Goal: Transaction & Acquisition: Download file/media

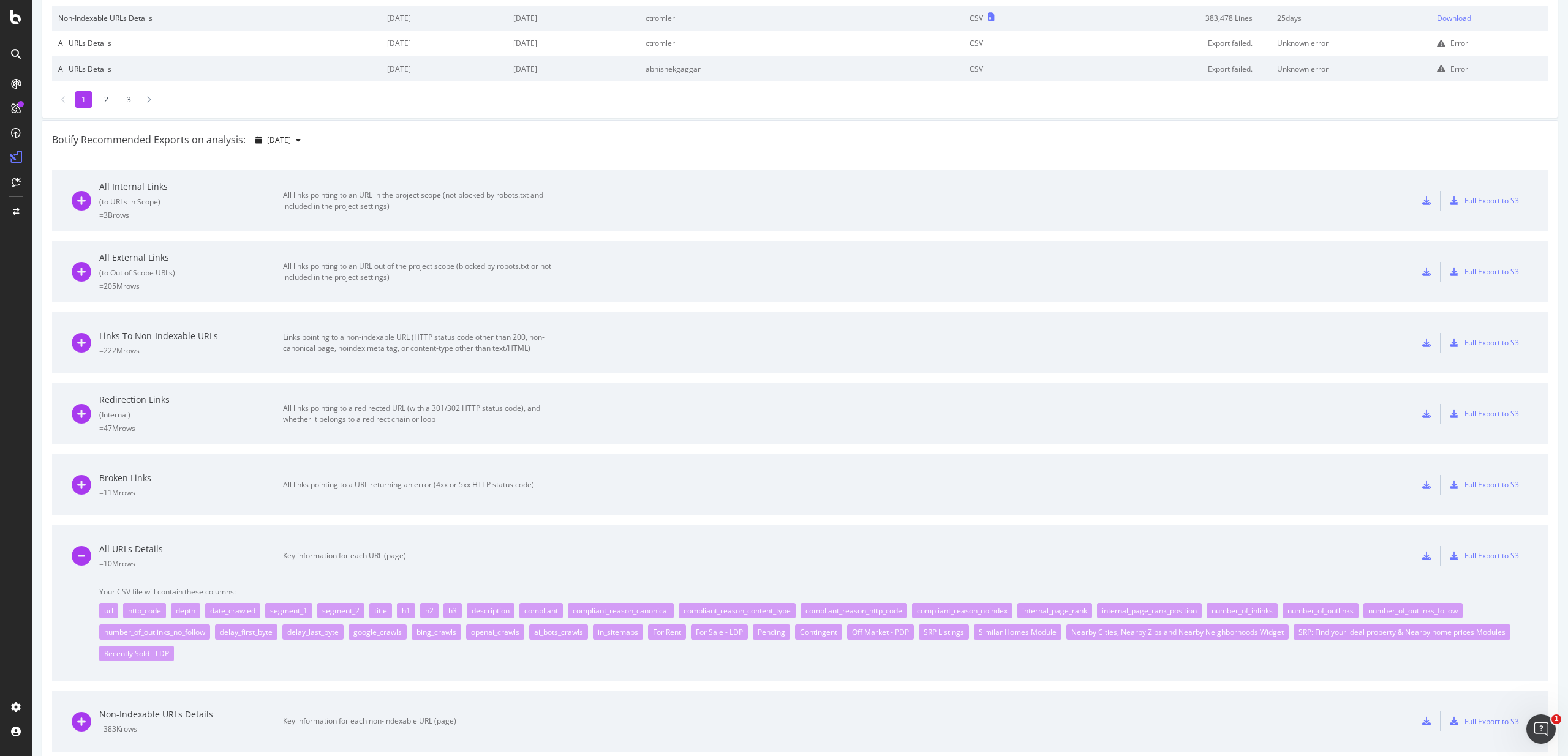
scroll to position [294, 0]
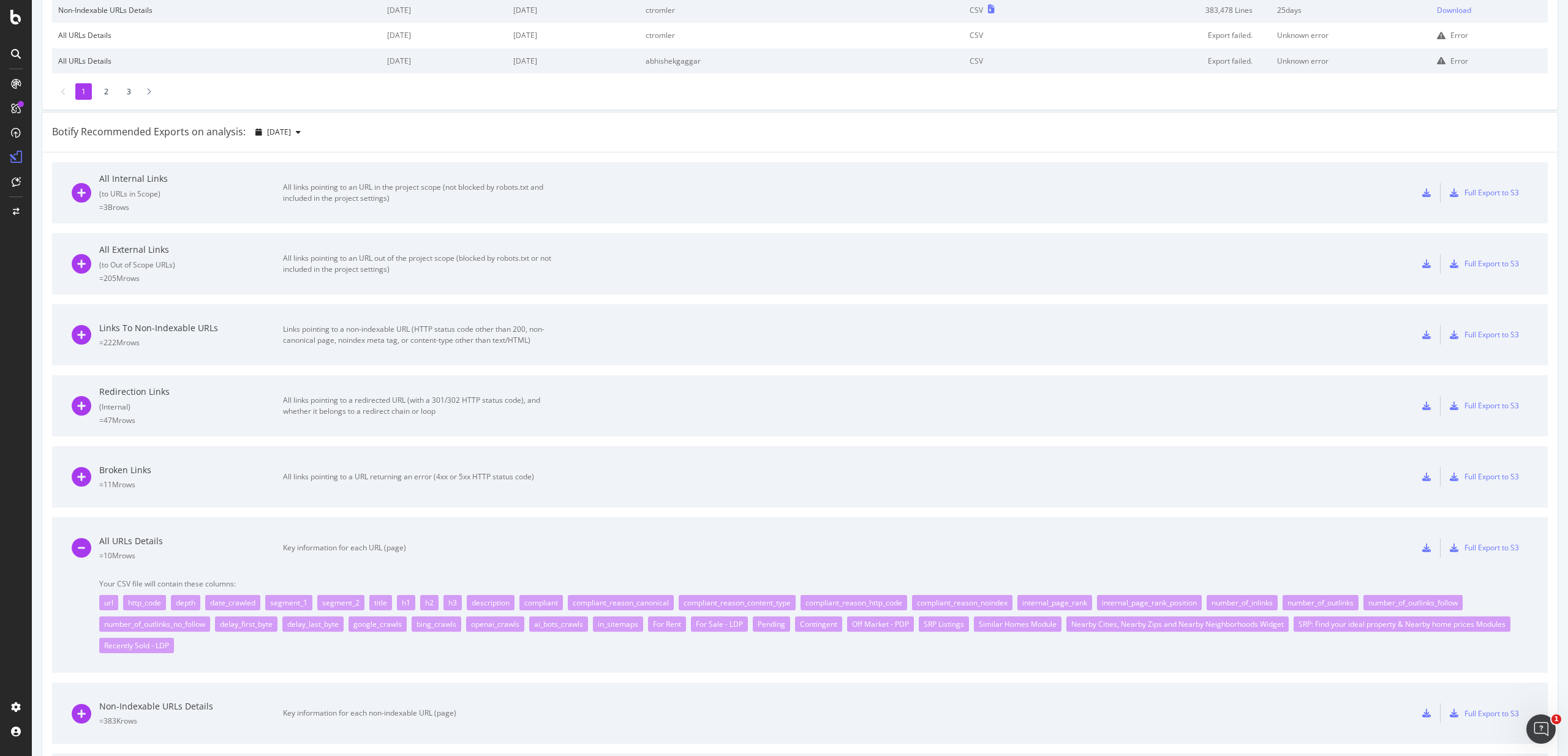
click at [639, 194] on div "All Internal Links ( to URLs in Scope ) = 3B rows All links pointing to an URL …" at bounding box center [800, 192] width 1456 height 61
click at [451, 206] on div "All Internal Links ( to URLs in Scope ) = 3B rows All links pointing to an URL …" at bounding box center [315, 192] width 486 height 61
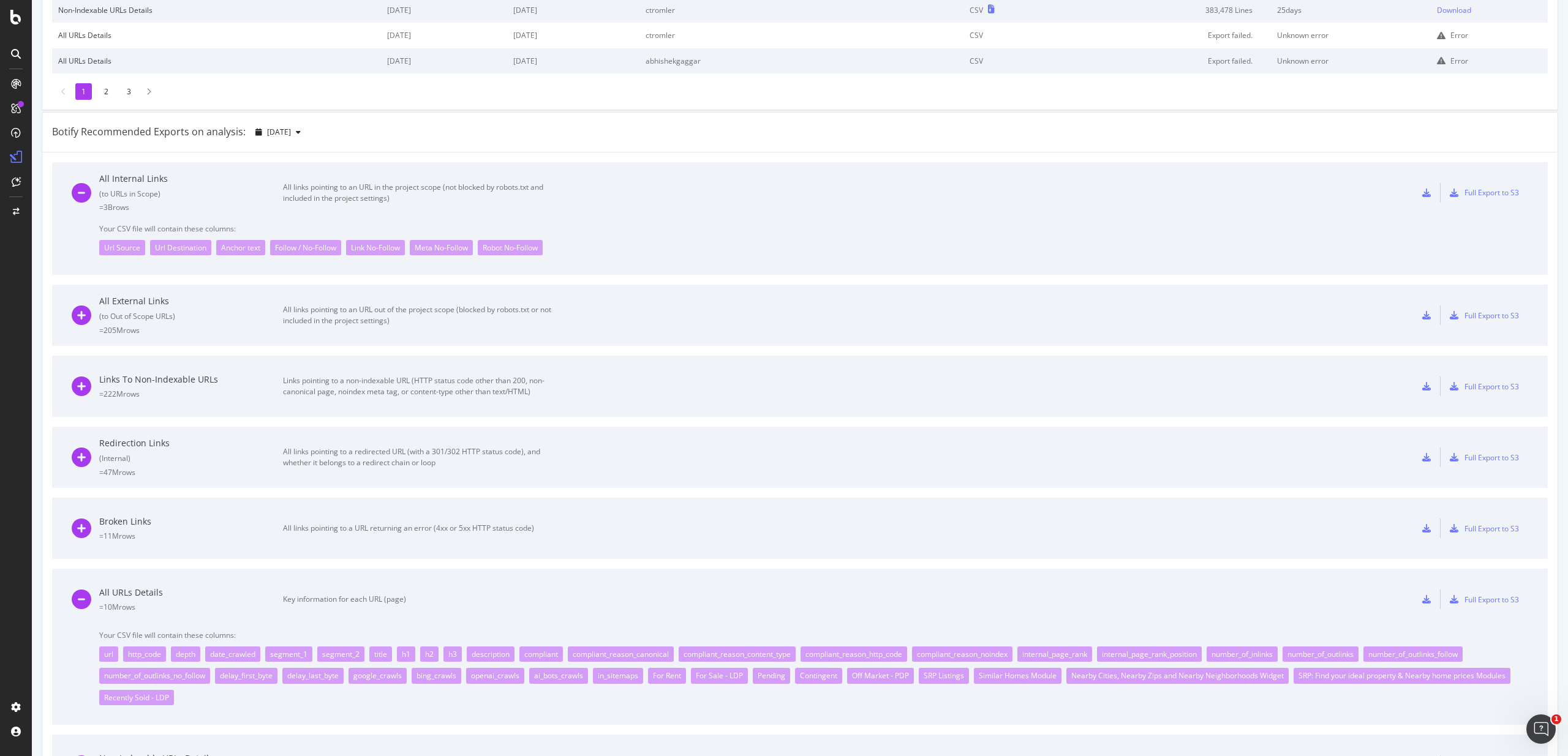
click at [106, 228] on span "Your CSV file will contain these columns:" at bounding box center [814, 229] width 1428 height 11
drag, startPoint x: 106, startPoint y: 228, endPoint x: 231, endPoint y: 228, distance: 125.0
click at [231, 228] on span "Your CSV file will contain these columns:" at bounding box center [814, 229] width 1428 height 11
click at [221, 230] on span "Your CSV file will contain these columns:" at bounding box center [814, 229] width 1428 height 11
drag, startPoint x: 221, startPoint y: 230, endPoint x: 104, endPoint y: 227, distance: 117.0
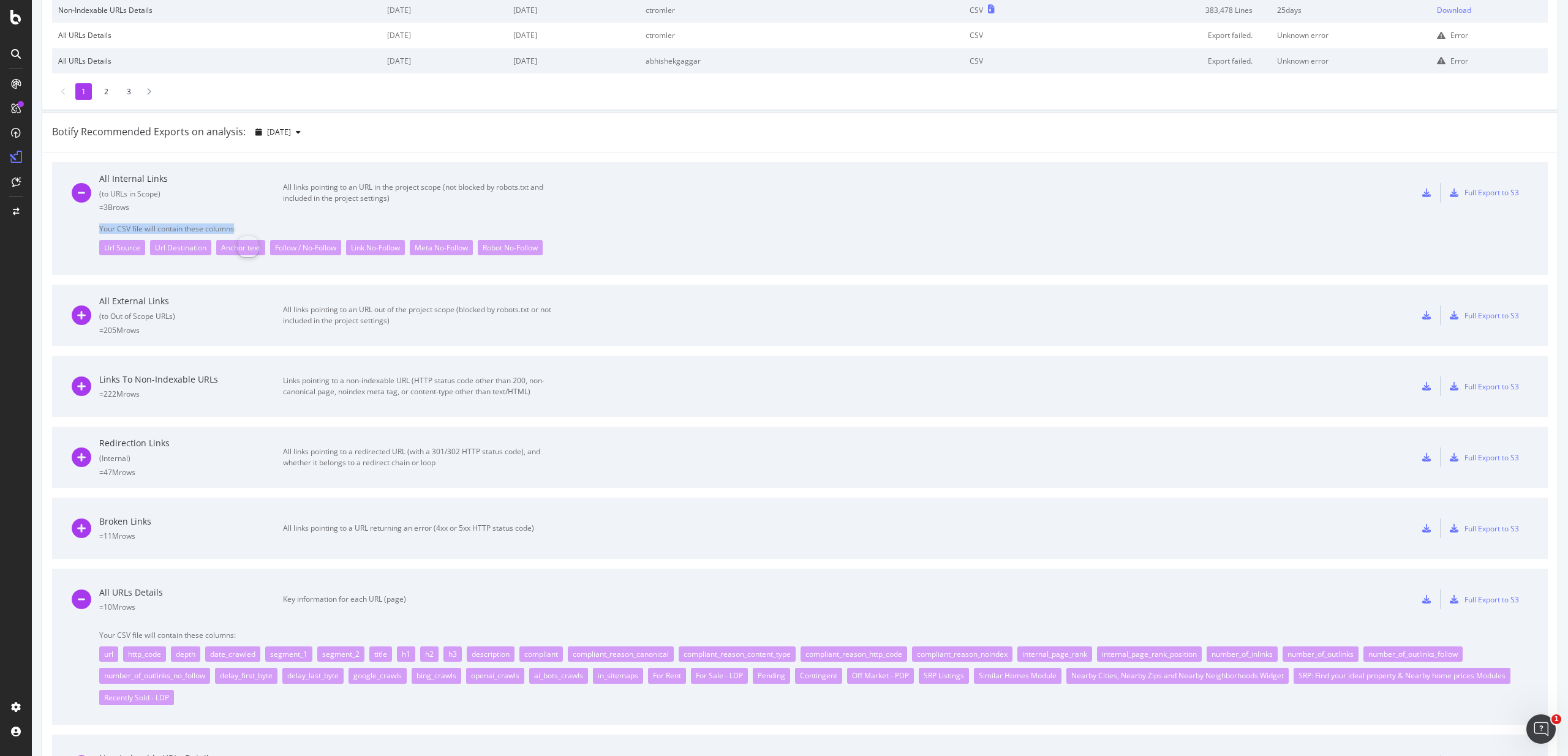
click at [104, 227] on span "Your CSV file will contain these columns:" at bounding box center [814, 229] width 1428 height 11
drag, startPoint x: 104, startPoint y: 227, endPoint x: 223, endPoint y: 229, distance: 119.0
click at [223, 229] on span "Your CSV file will contain these columns:" at bounding box center [814, 229] width 1428 height 11
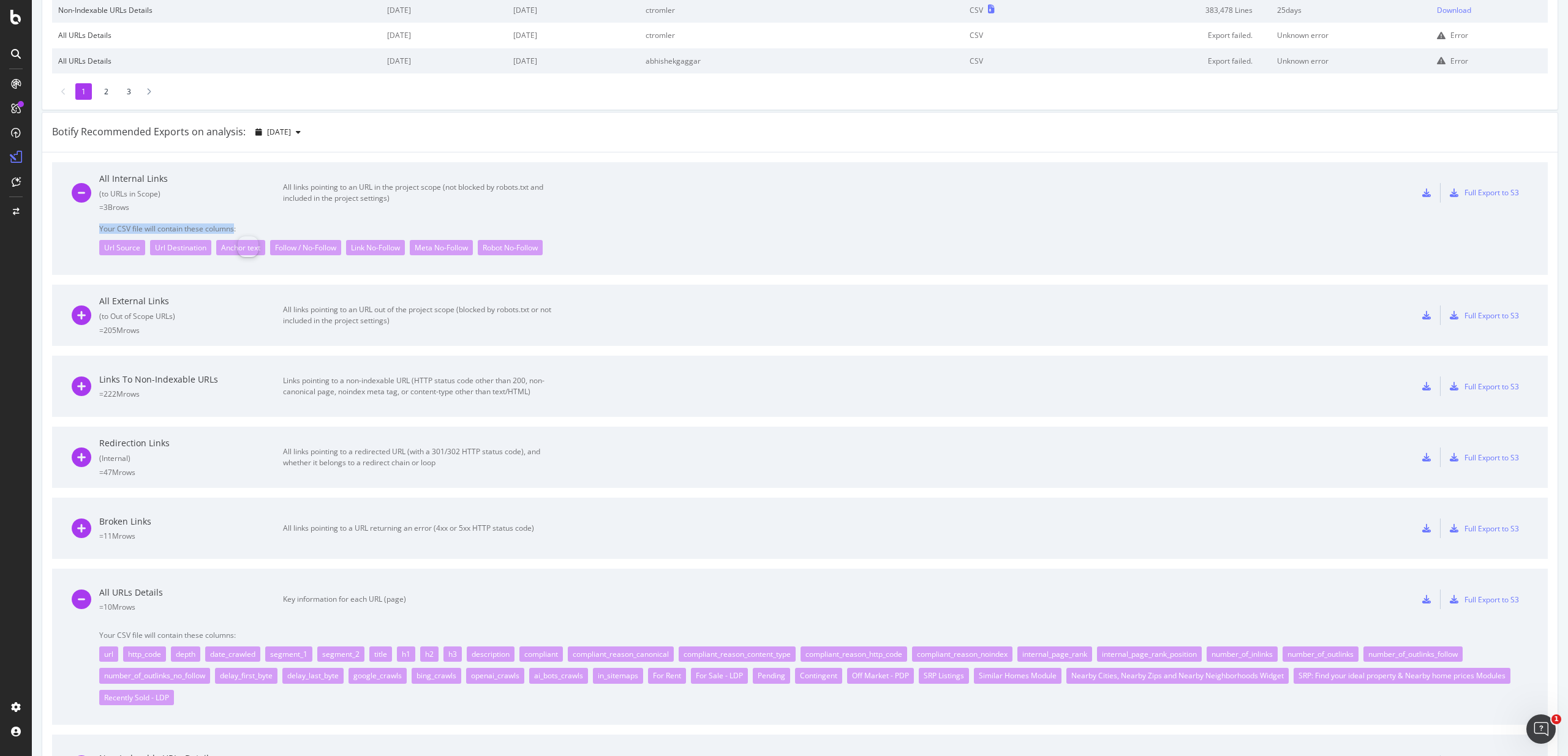
drag, startPoint x: 223, startPoint y: 229, endPoint x: 104, endPoint y: 229, distance: 119.0
click at [104, 229] on span "Your CSV file will contain these columns:" at bounding box center [814, 229] width 1428 height 11
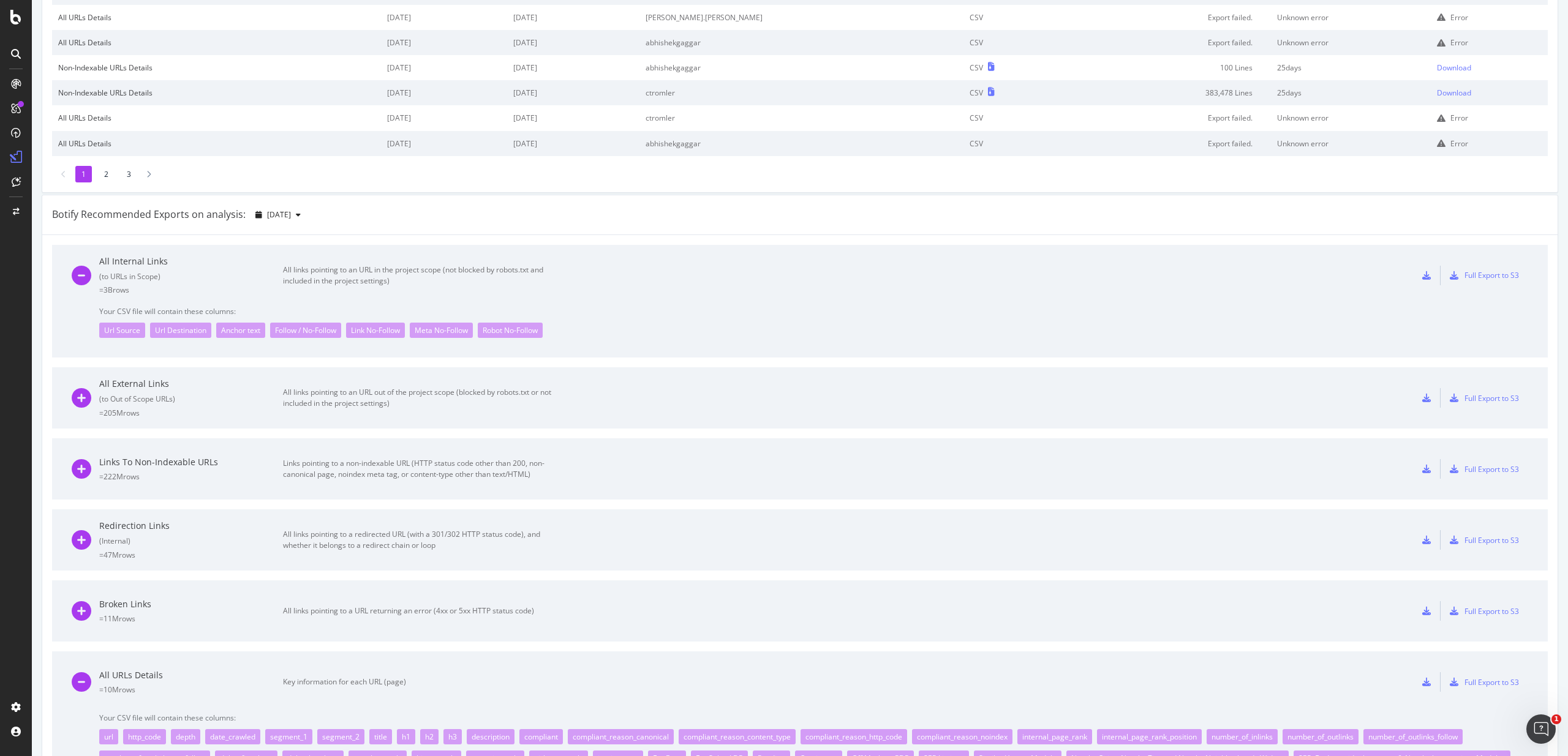
scroll to position [160, 0]
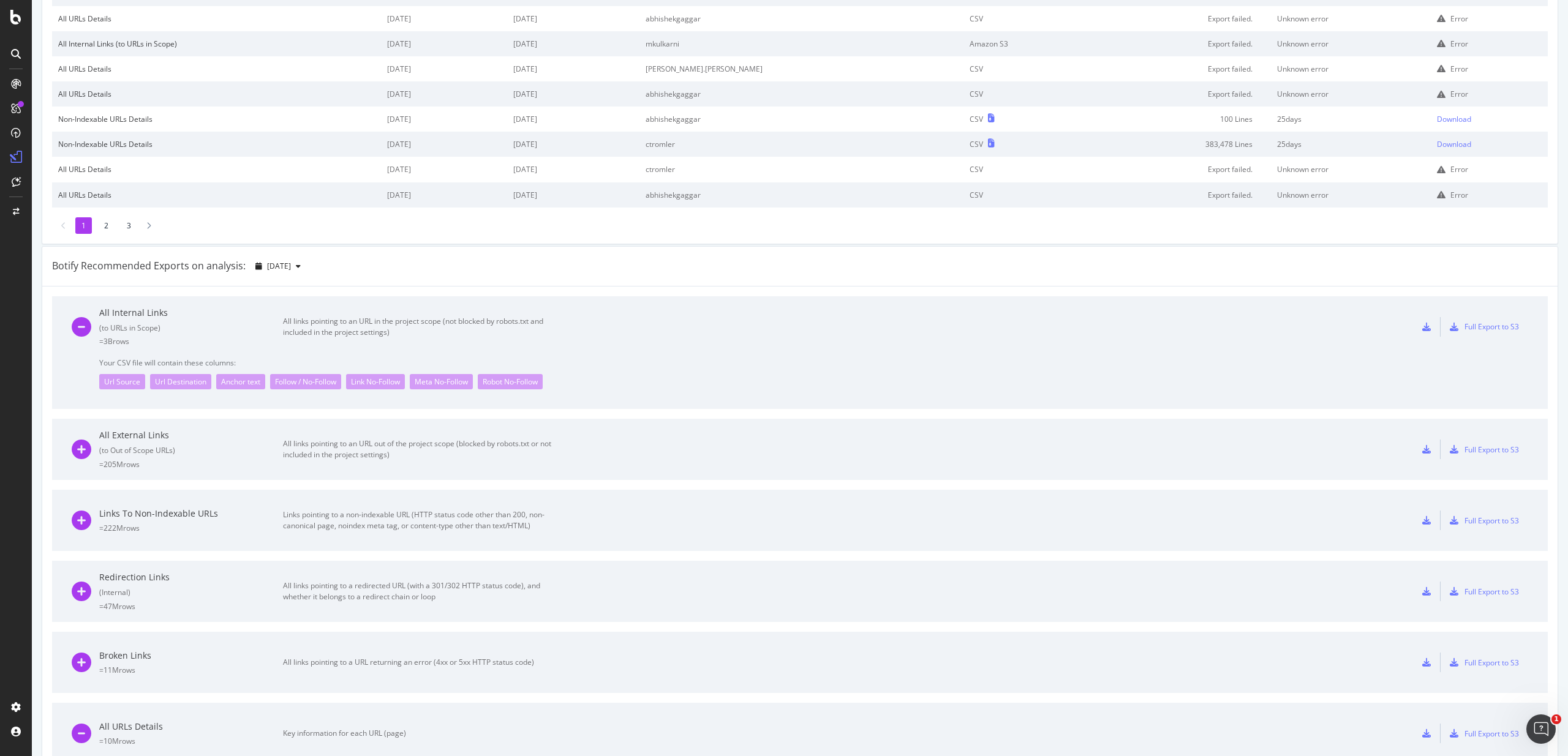
click at [1426, 326] on icon at bounding box center [1427, 327] width 9 height 9
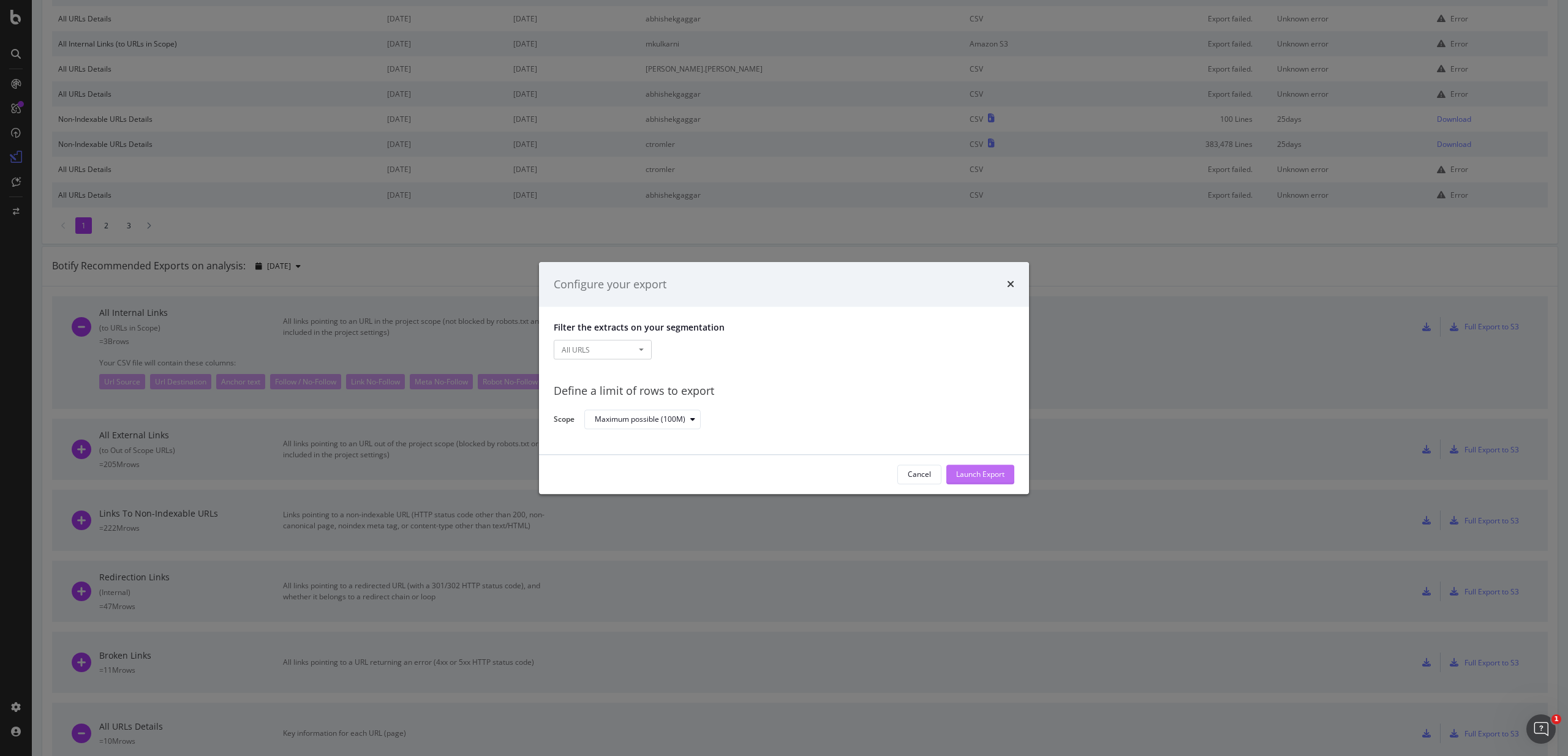
click at [966, 470] on div "Launch Export" at bounding box center [980, 475] width 48 height 11
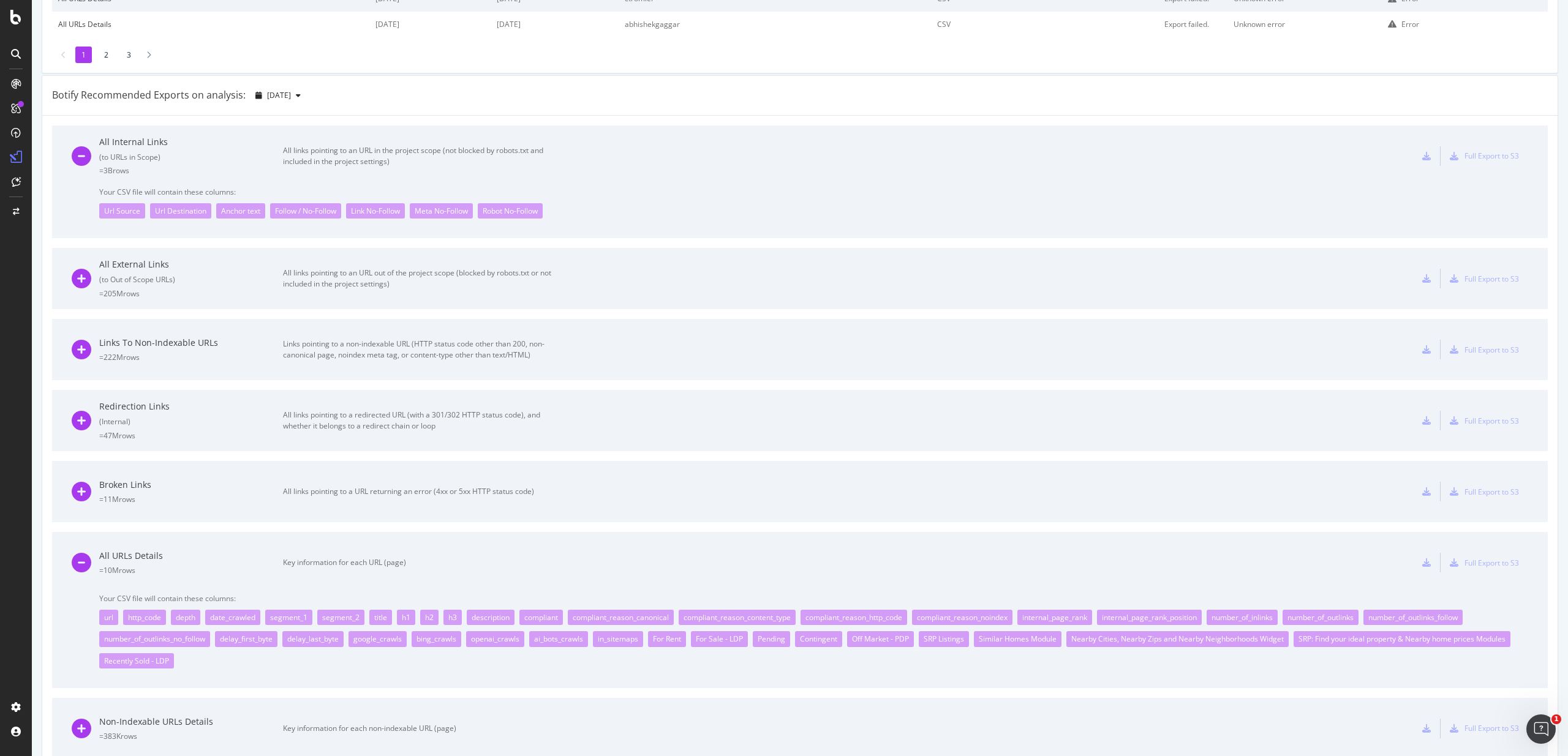
scroll to position [519, 0]
